Goal: Transaction & Acquisition: Subscribe to service/newsletter

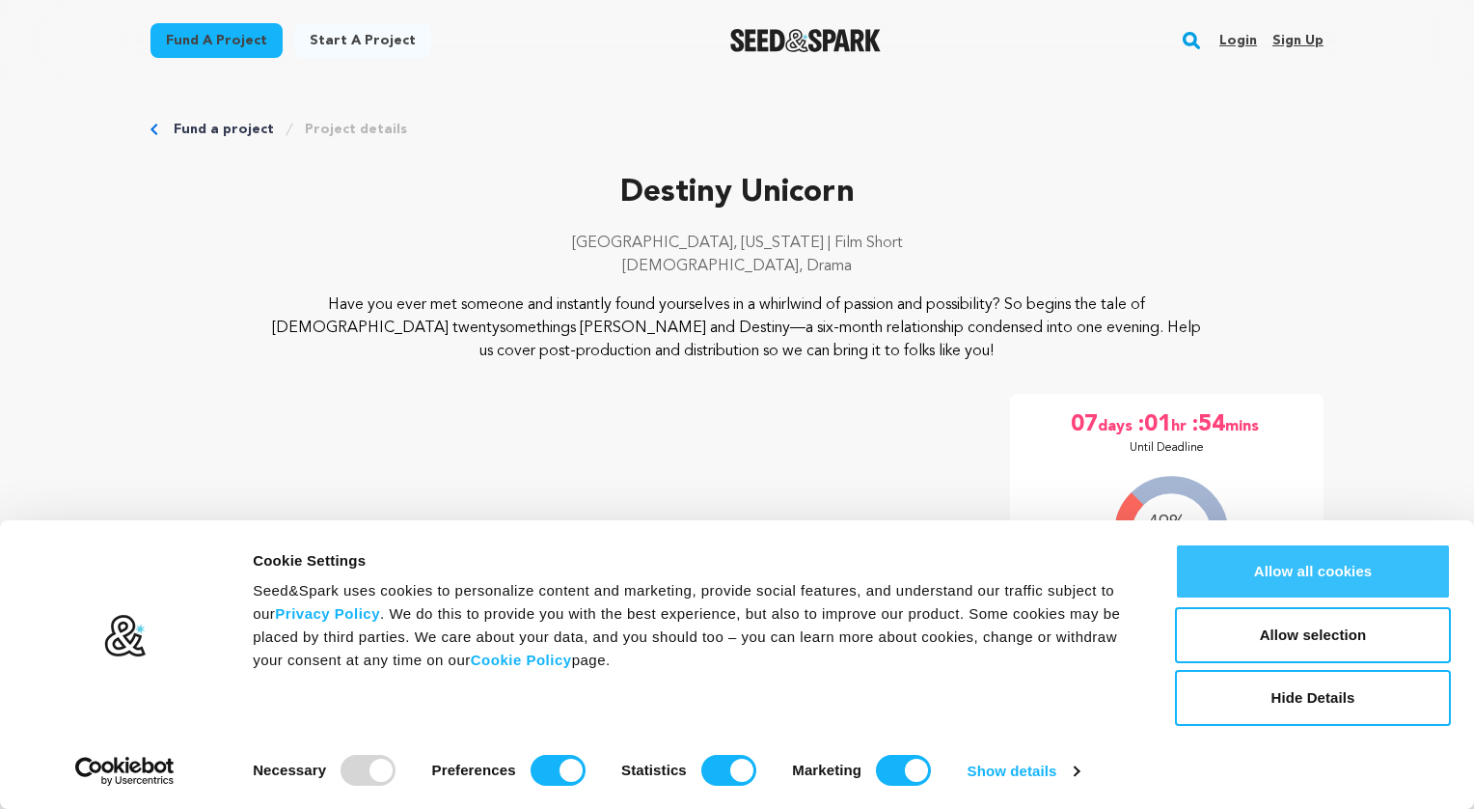
click at [1242, 565] on button "Allow all cookies" at bounding box center [1313, 571] width 276 height 56
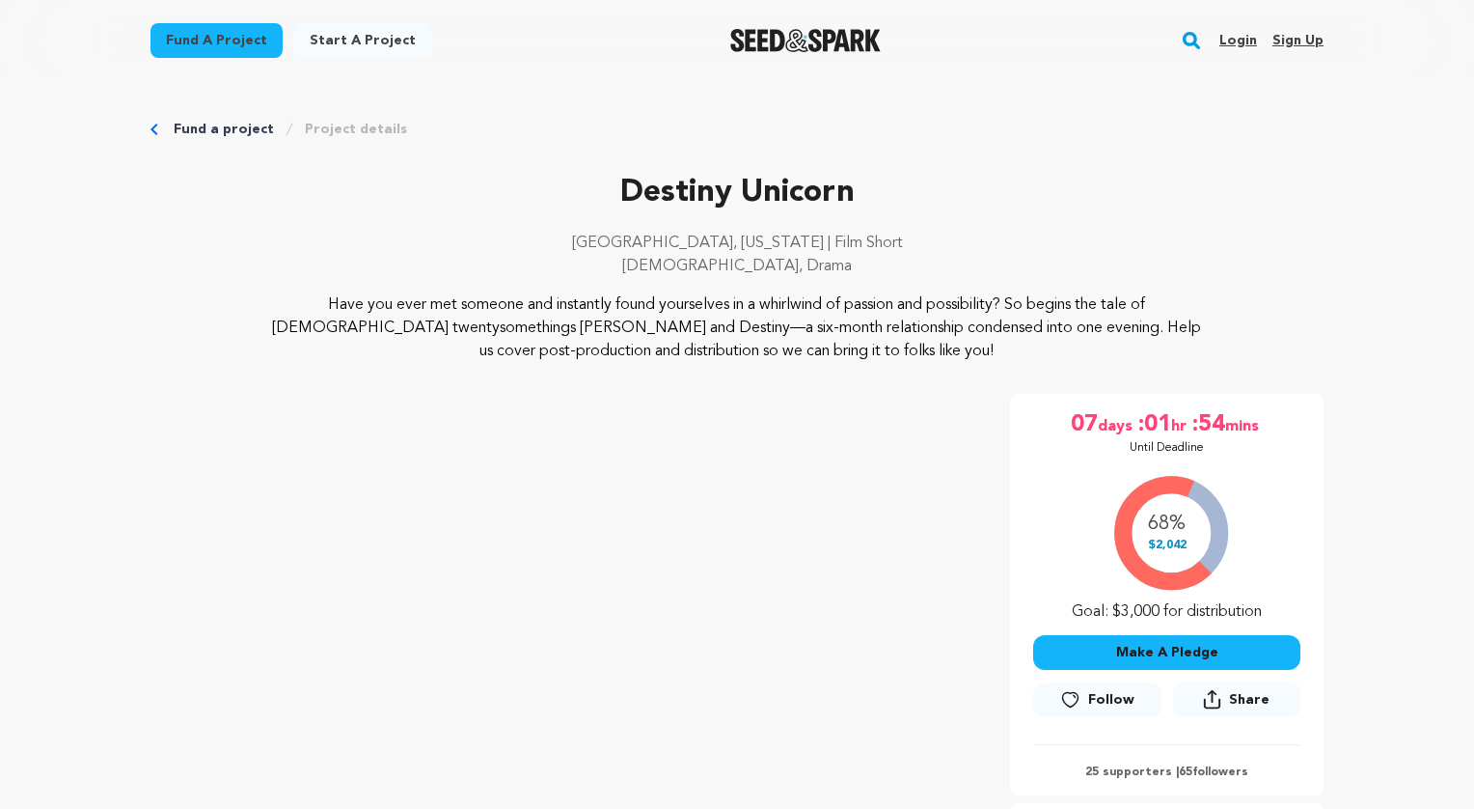
click at [1291, 41] on link "Sign up" at bounding box center [1298, 40] width 51 height 31
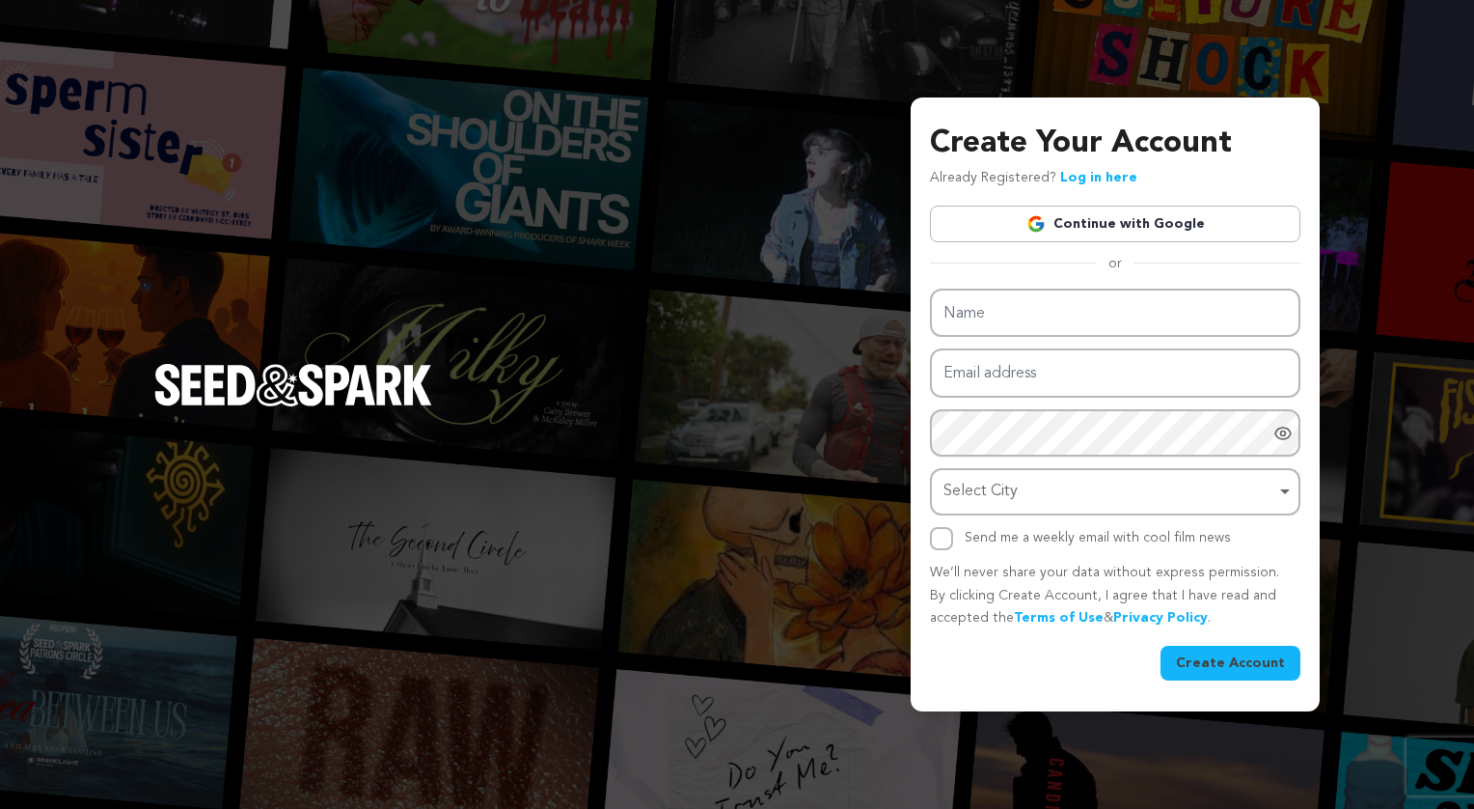
click at [1087, 209] on link "Continue with Google" at bounding box center [1115, 224] width 371 height 37
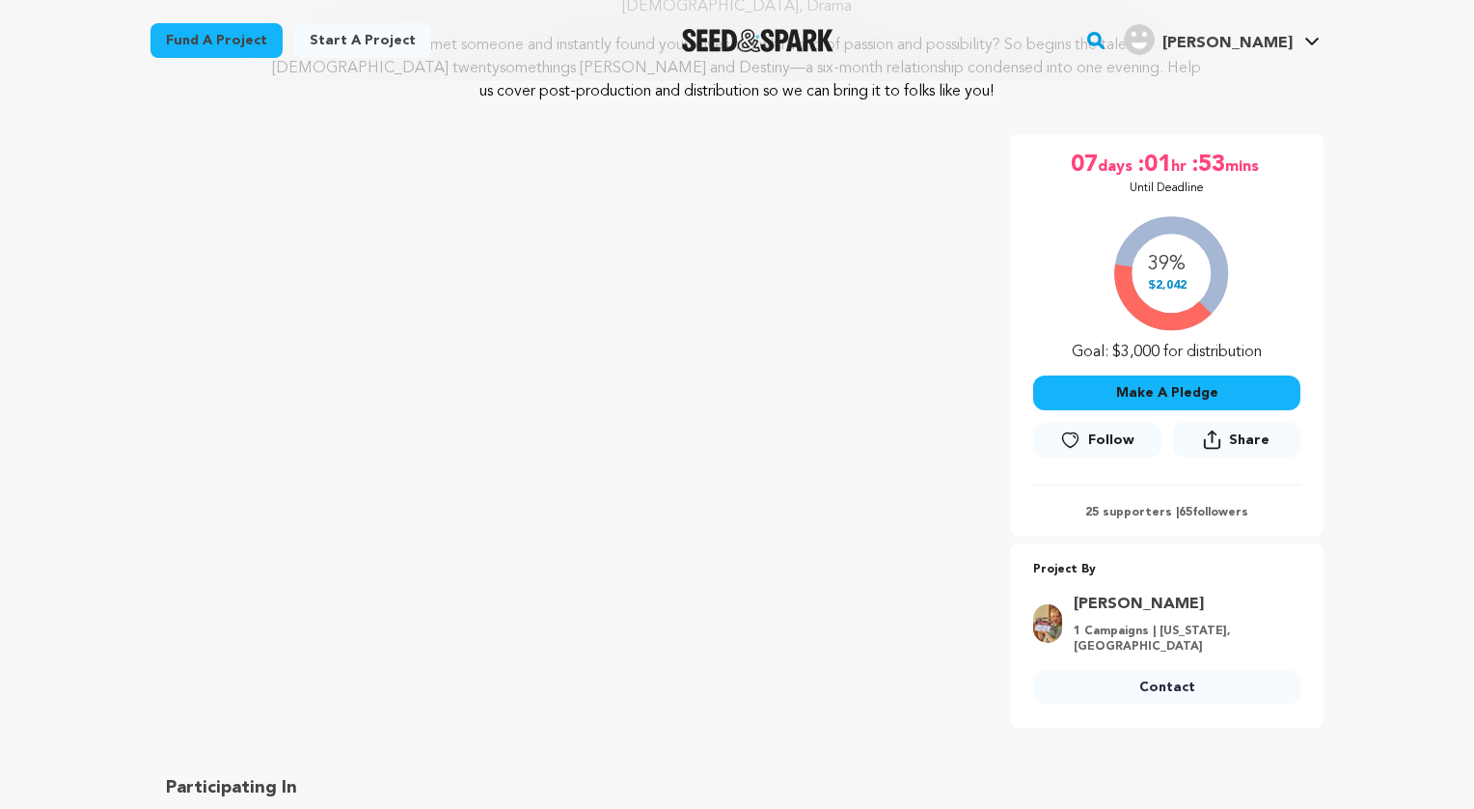
scroll to position [260, 0]
click at [1086, 431] on button "Follow" at bounding box center [1096, 440] width 127 height 35
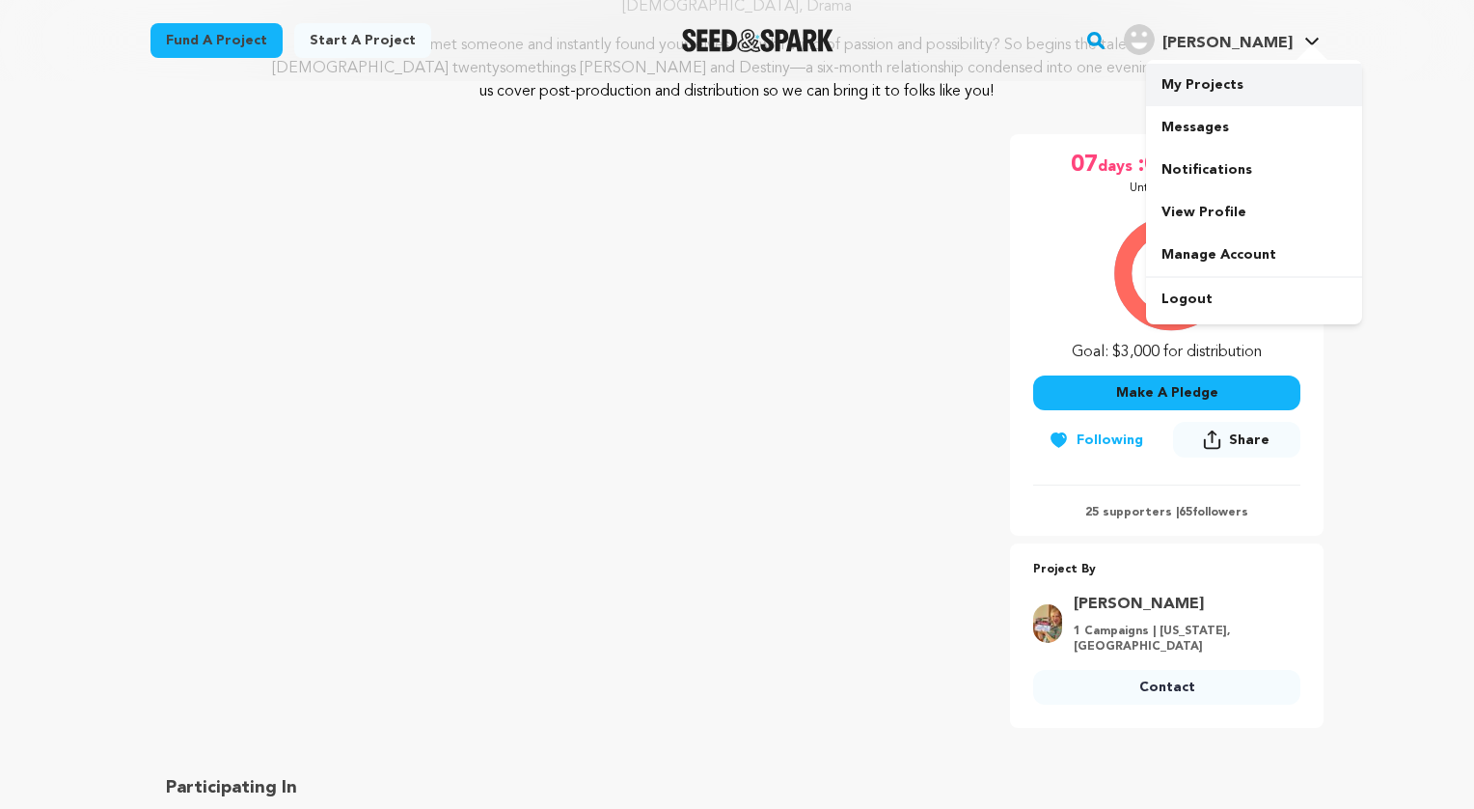
click at [1230, 90] on link "My Projects" at bounding box center [1254, 85] width 216 height 42
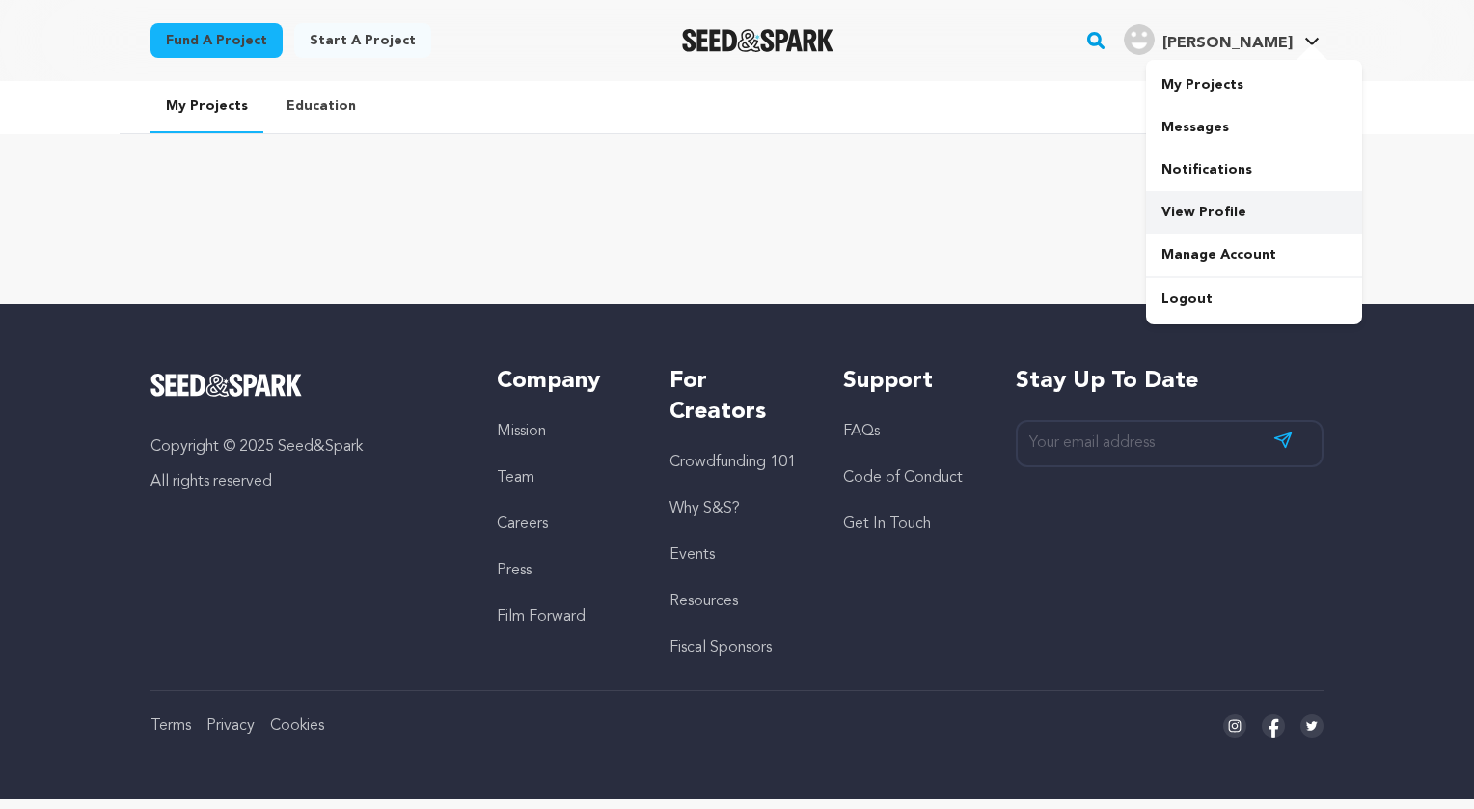
click at [1193, 215] on link "View Profile" at bounding box center [1254, 212] width 216 height 42
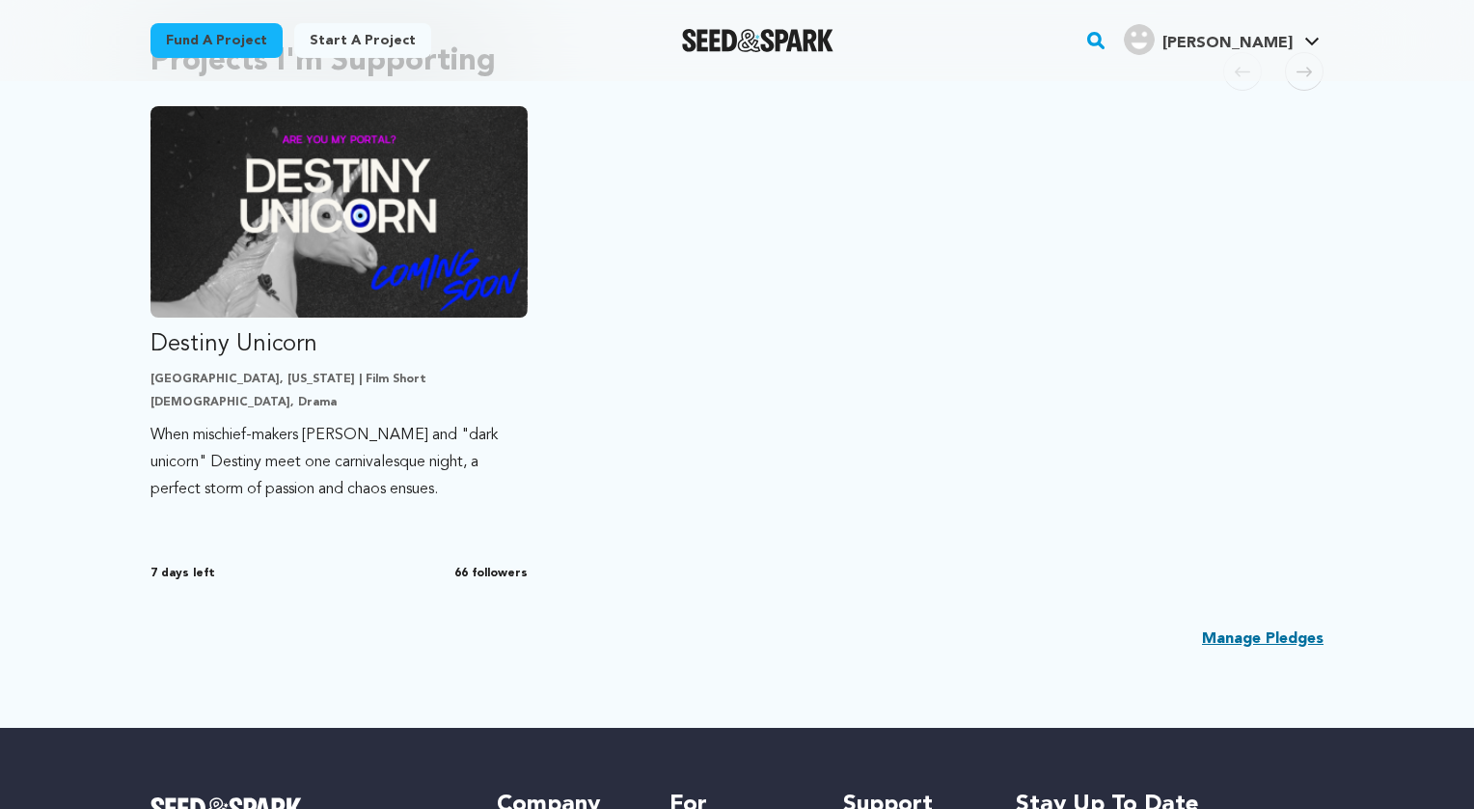
scroll to position [457, 0]
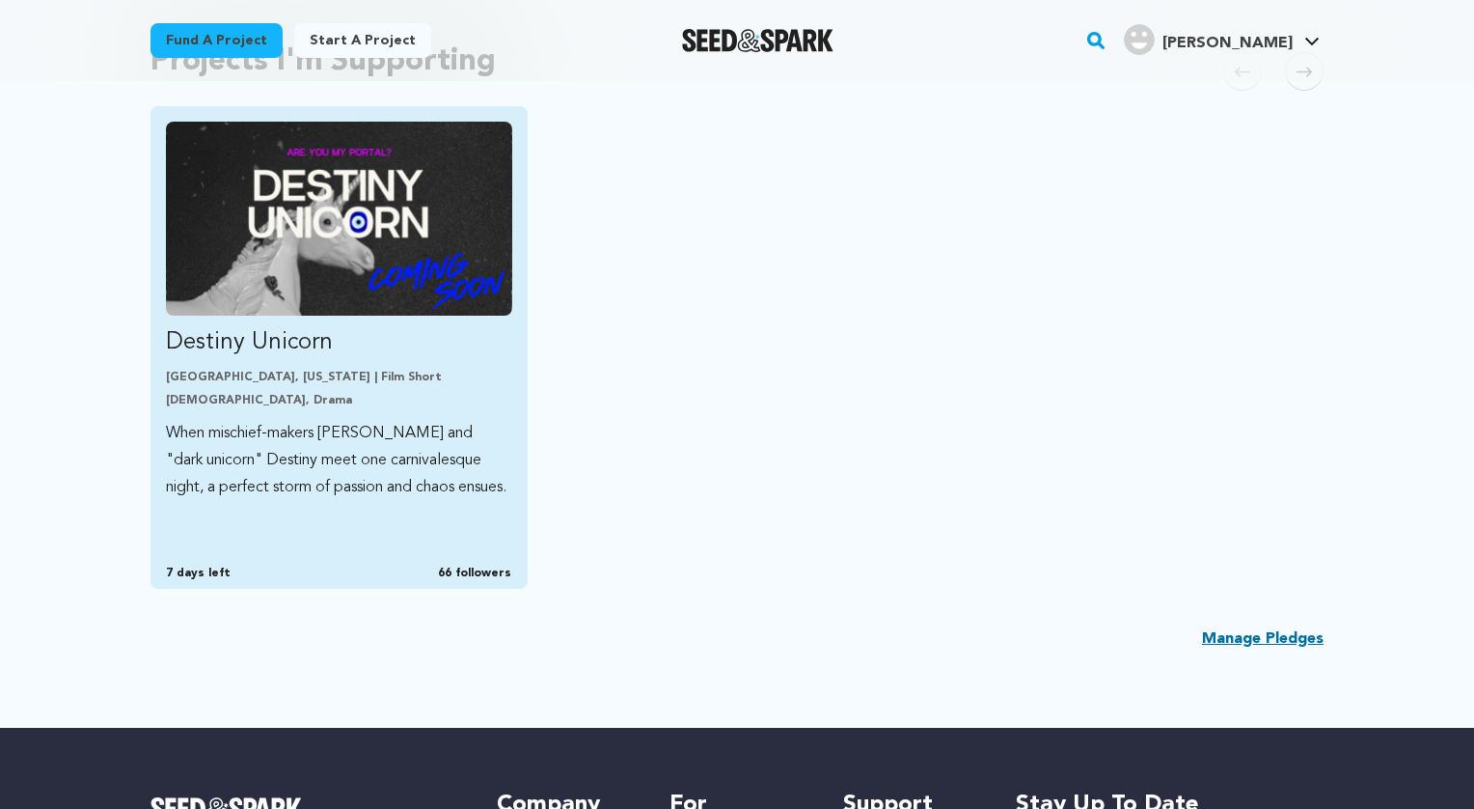
click at [435, 240] on img "Fund Destiny Unicorn" at bounding box center [339, 219] width 346 height 194
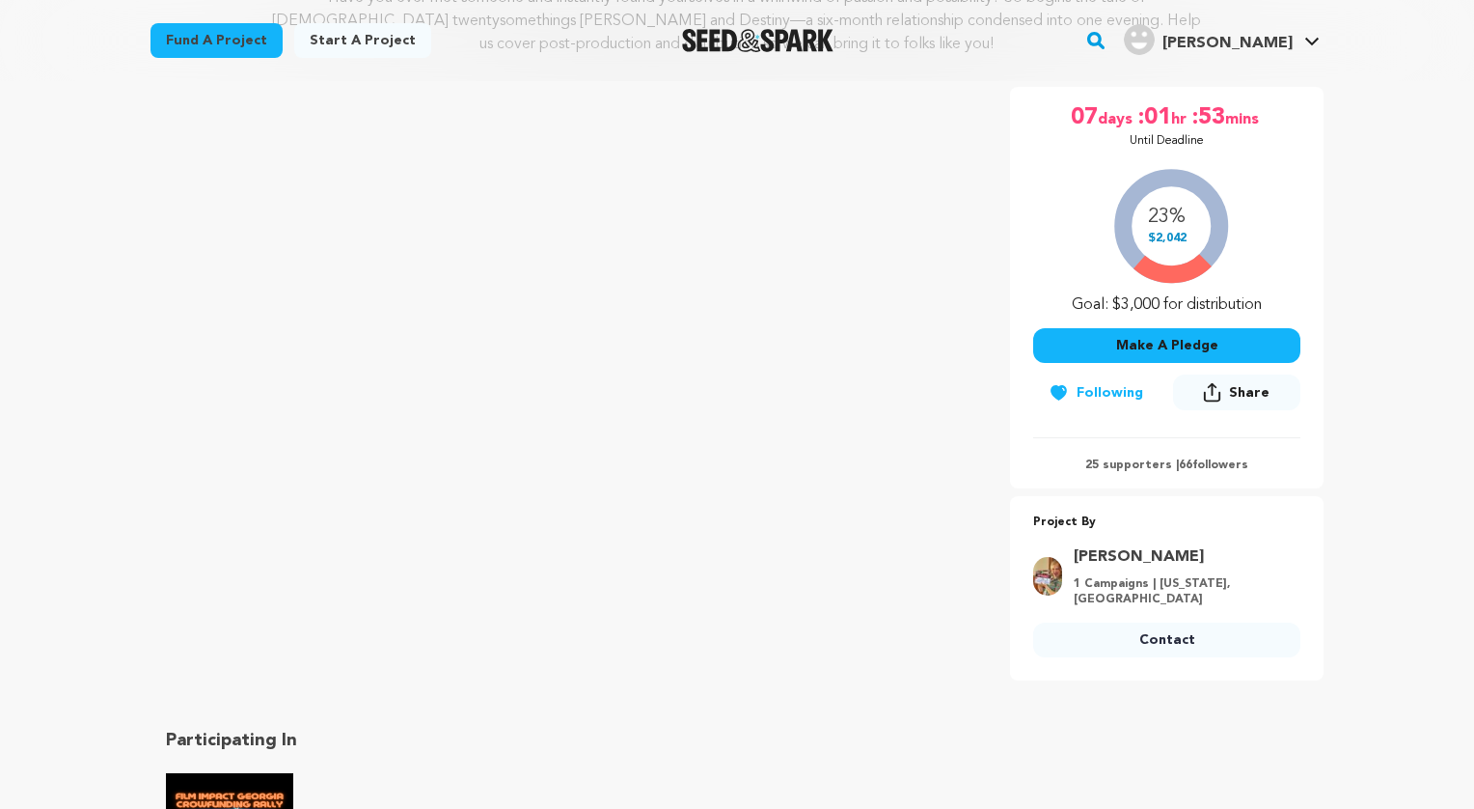
scroll to position [317, 0]
